Goal: Task Accomplishment & Management: Manage account settings

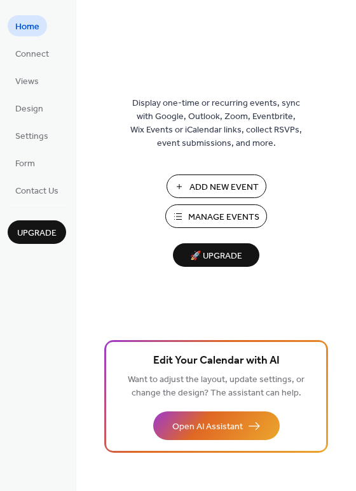
click at [235, 213] on span "Manage Events" at bounding box center [223, 217] width 71 height 13
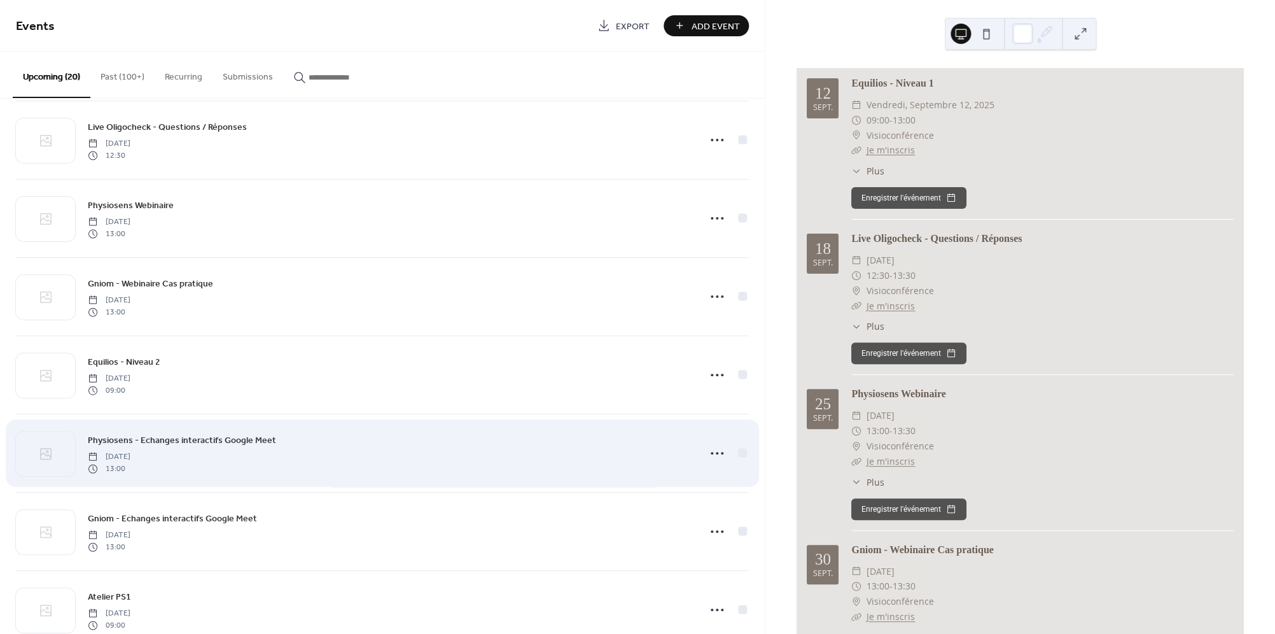
scroll to position [168, 0]
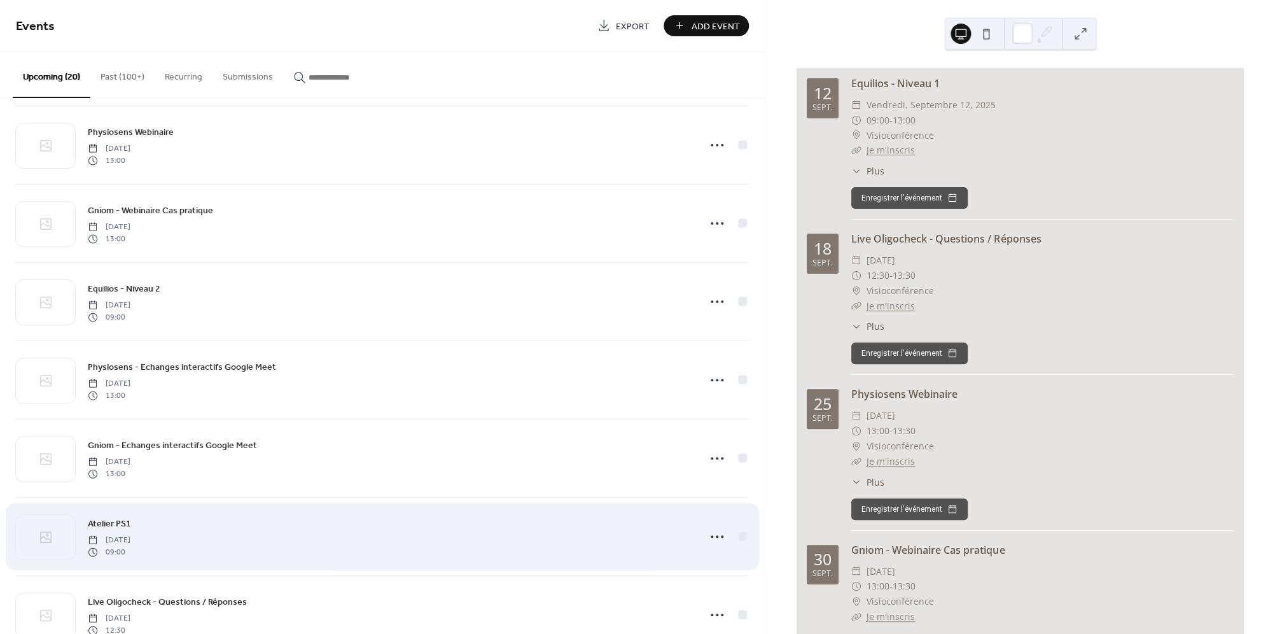
click at [552, 544] on div "Atelier PS1 [DATE] 09:00" at bounding box center [390, 536] width 604 height 41
click at [413, 543] on div "Atelier PS1 [DATE] 09:00" at bounding box center [390, 536] width 604 height 41
click at [412, 543] on div "Atelier PS1 [DATE] 09:00" at bounding box center [390, 536] width 604 height 41
click at [713, 539] on icon at bounding box center [717, 536] width 20 height 20
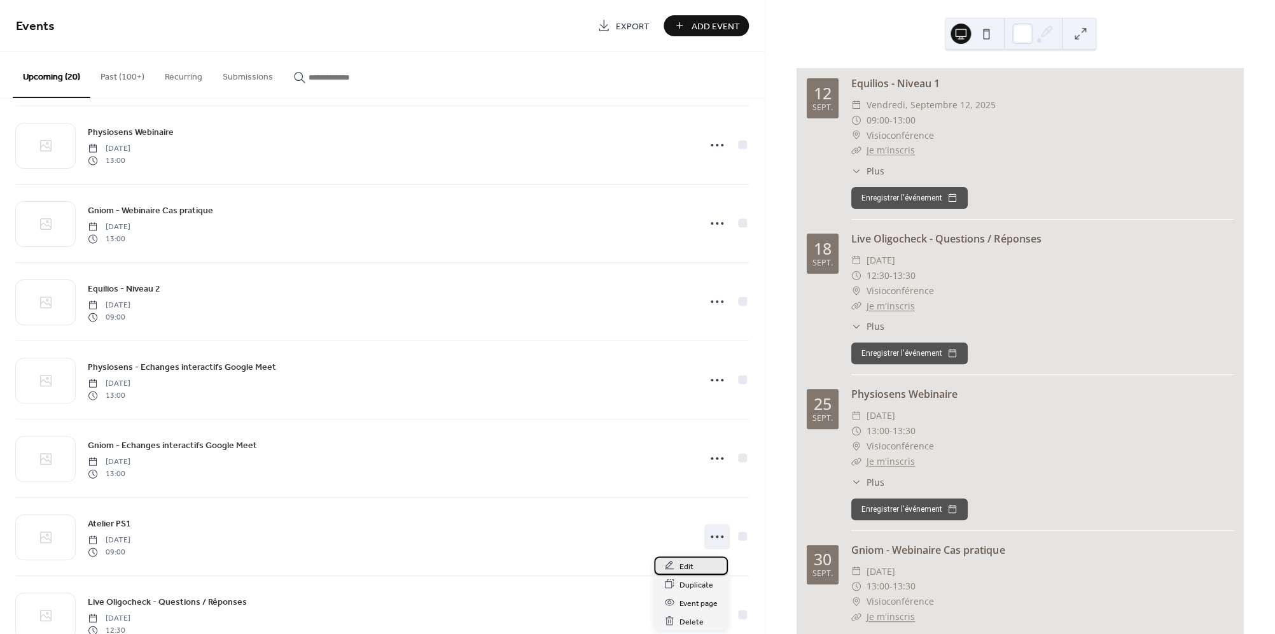
click at [704, 568] on div "Edit" at bounding box center [691, 565] width 74 height 18
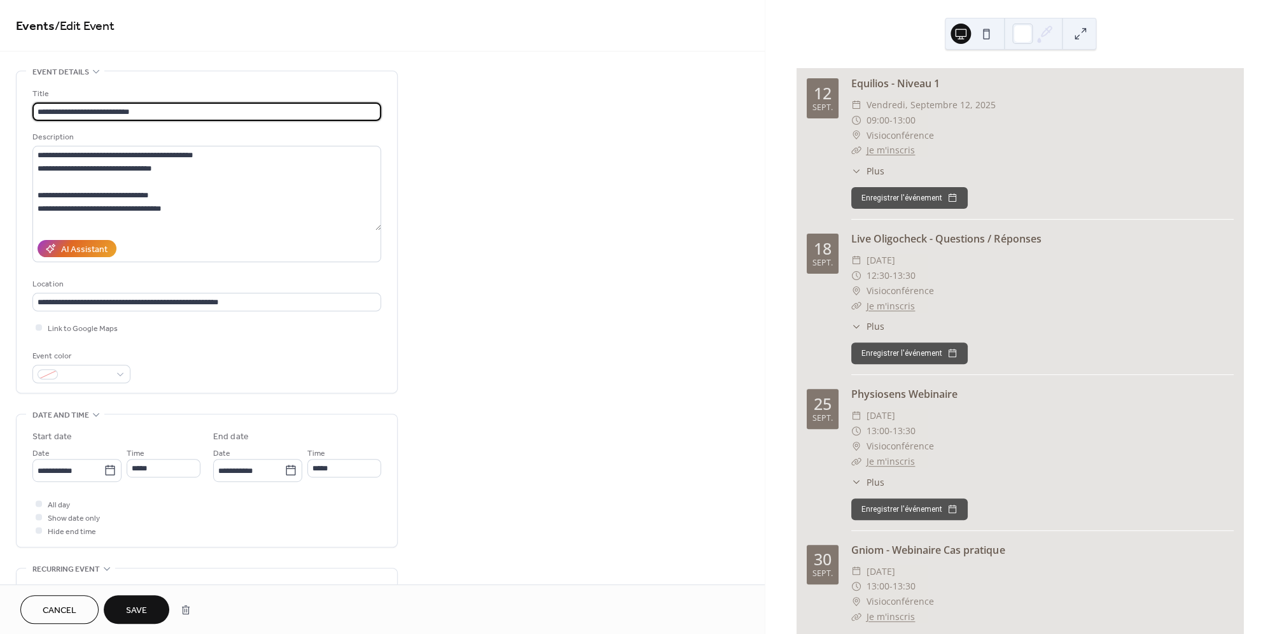
type input "**********"
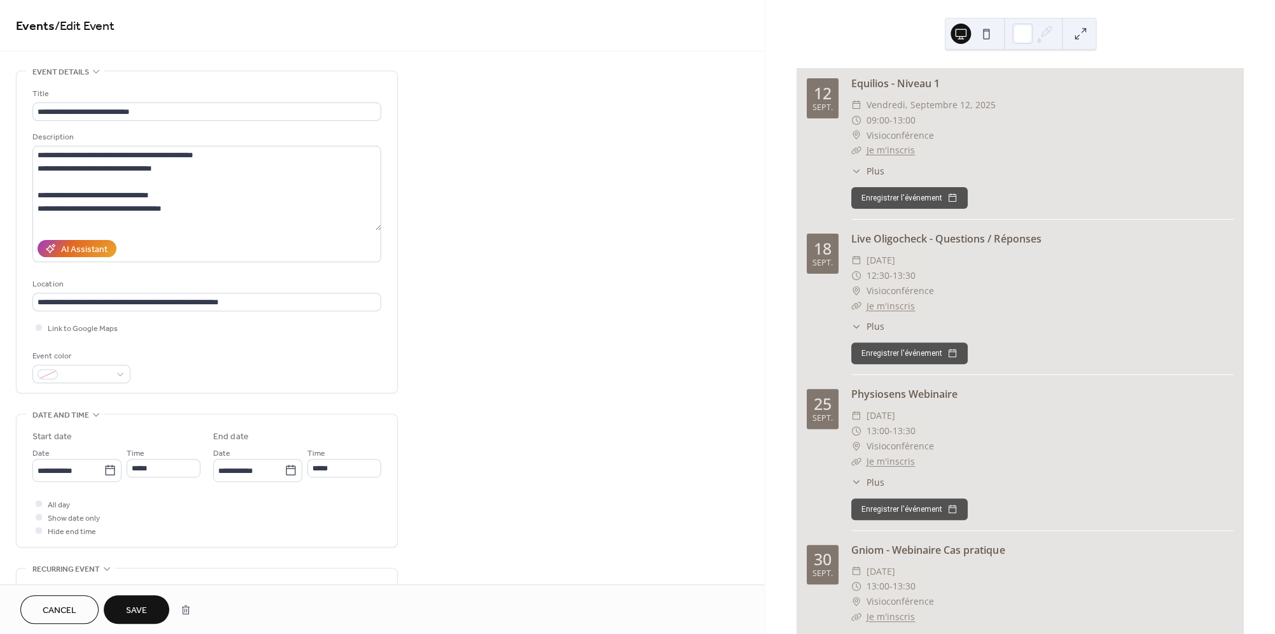
click at [147, 609] on span "Save" at bounding box center [136, 610] width 21 height 13
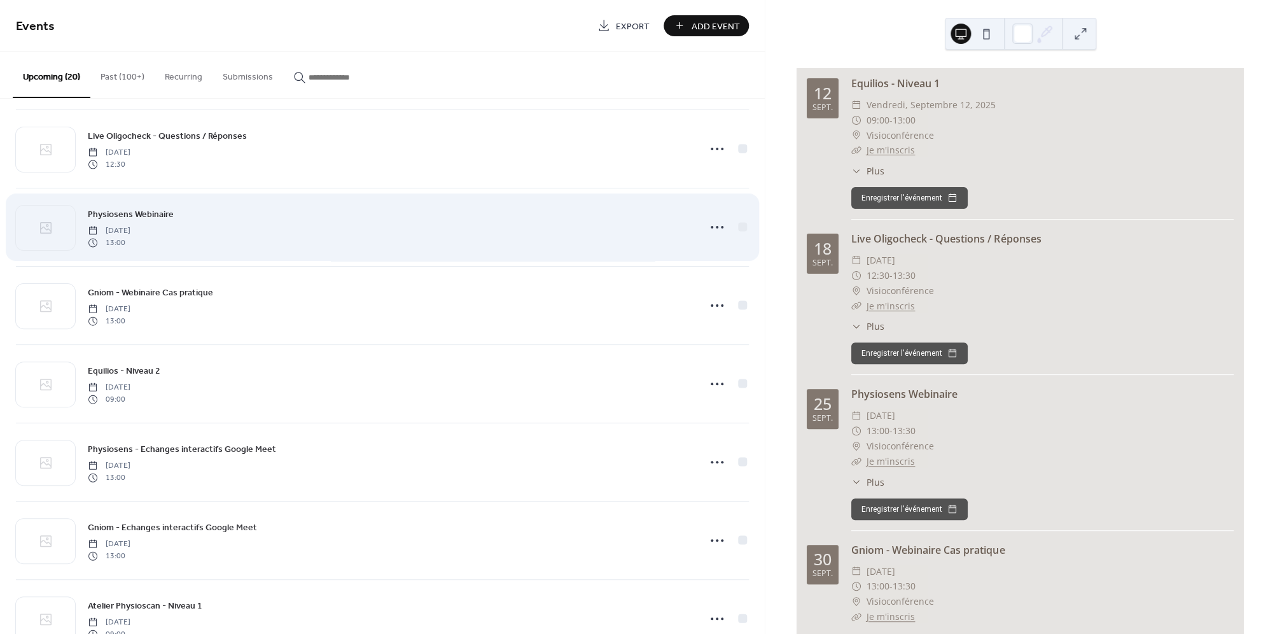
scroll to position [291, 0]
